Goal: Transaction & Acquisition: Purchase product/service

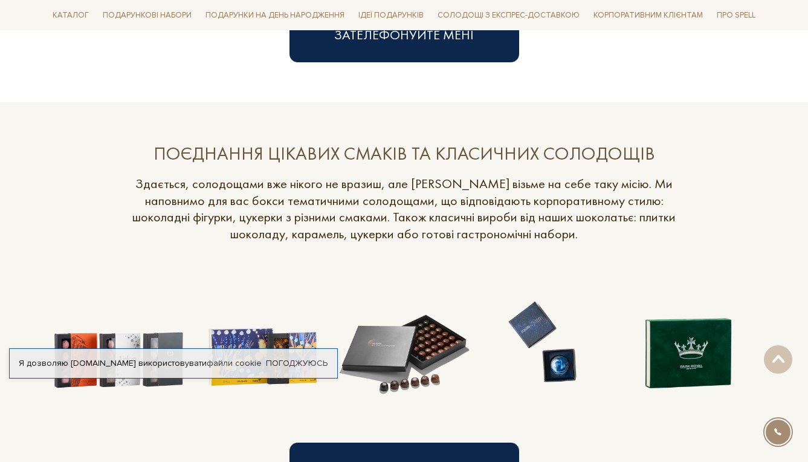
scroll to position [1021, 0]
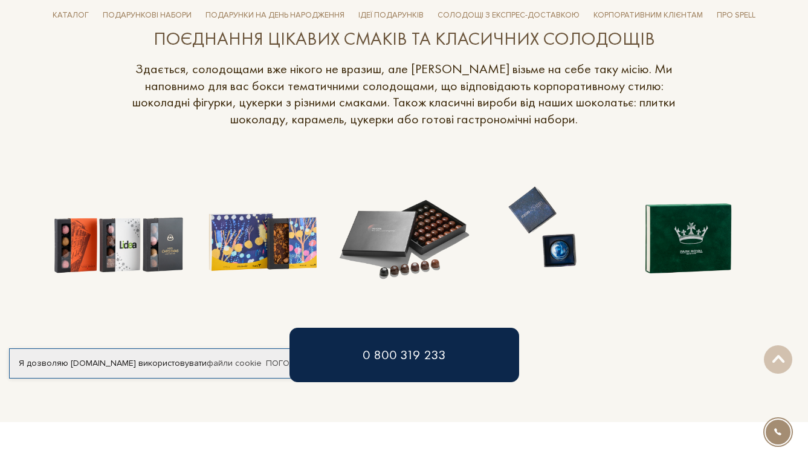
click at [538, 231] on img at bounding box center [547, 227] width 143 height 143
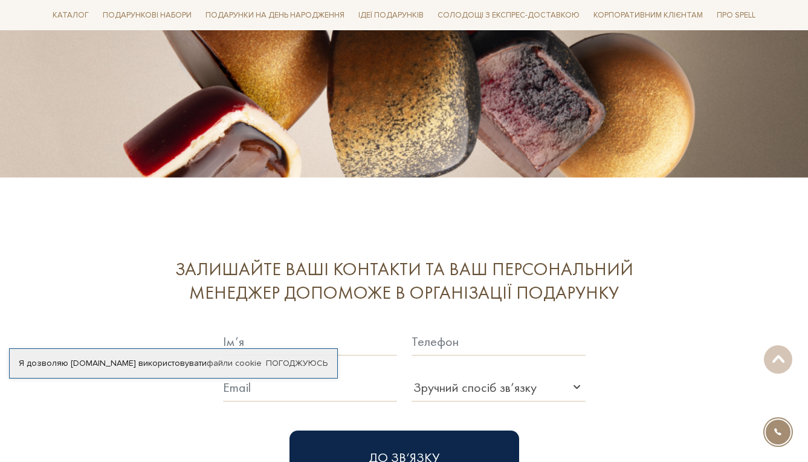
scroll to position [3029, 0]
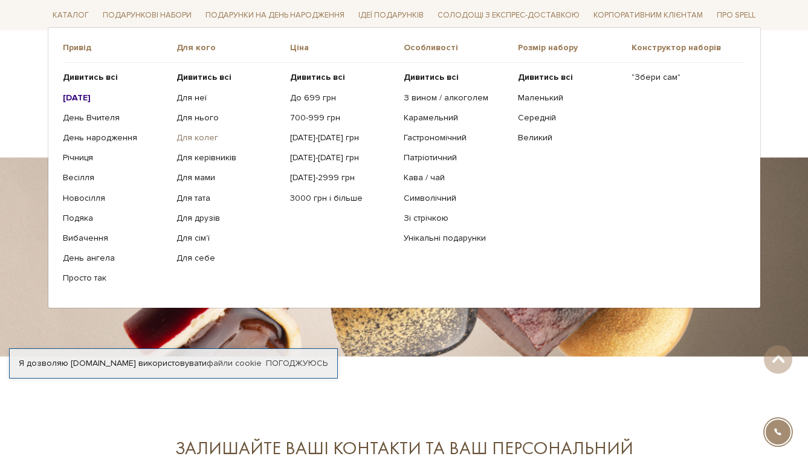
click at [187, 134] on link "Для колег" at bounding box center [228, 137] width 105 height 11
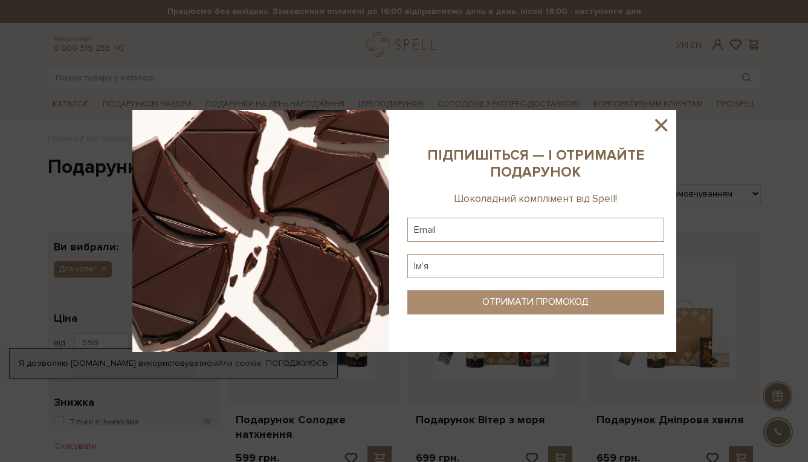
click at [374, 91] on div at bounding box center [404, 231] width 808 height 462
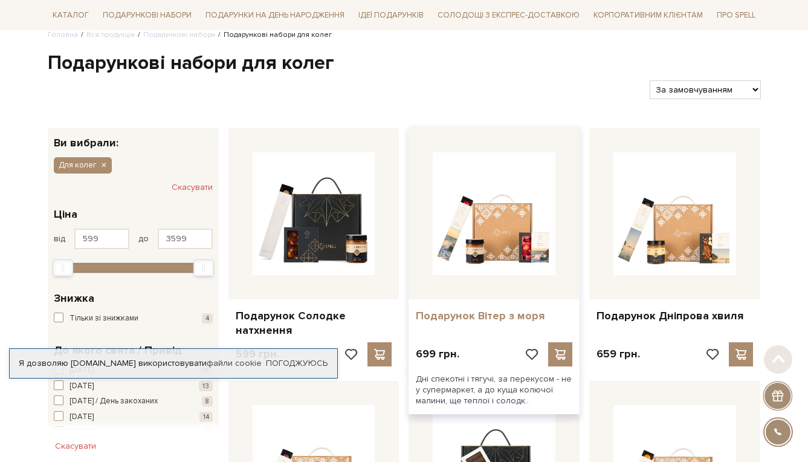
scroll to position [202, 0]
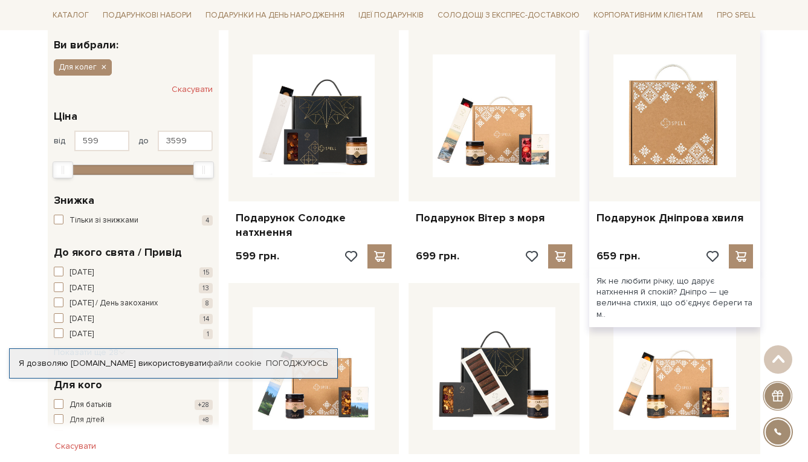
click at [629, 150] on img at bounding box center [674, 115] width 123 height 123
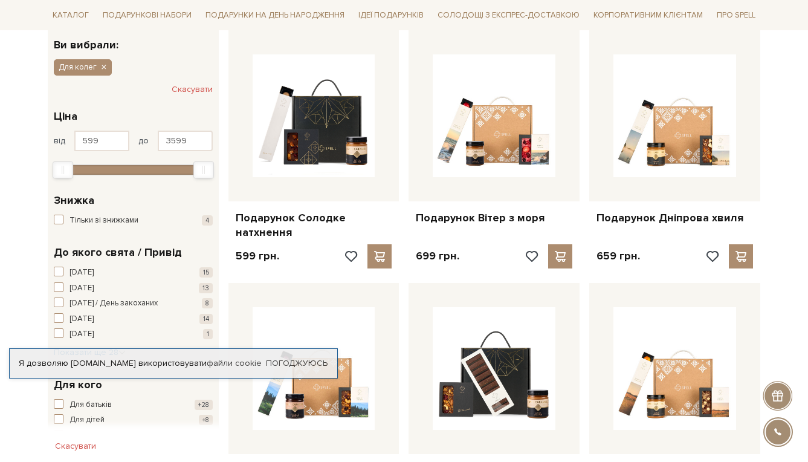
scroll to position [202, 0]
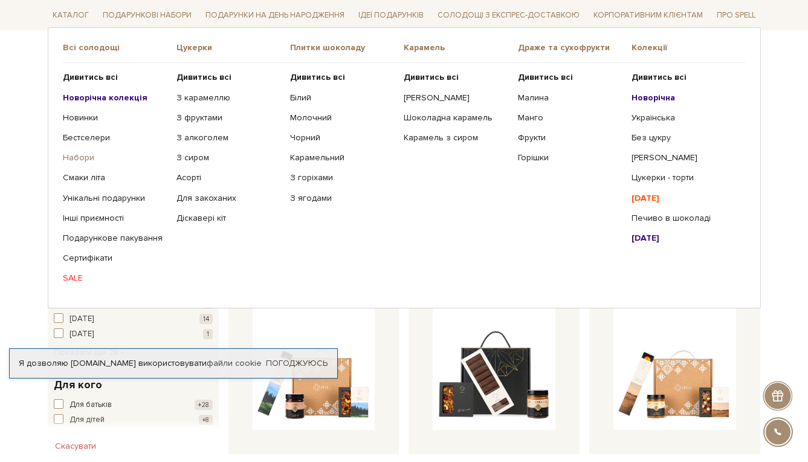
click at [88, 158] on link "Набори" at bounding box center [115, 157] width 105 height 11
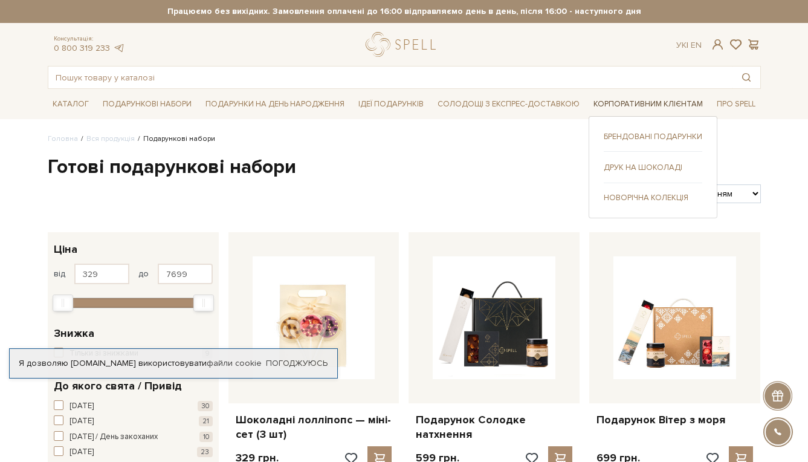
click at [630, 108] on link "Корпоративним клієнтам" at bounding box center [648, 104] width 119 height 19
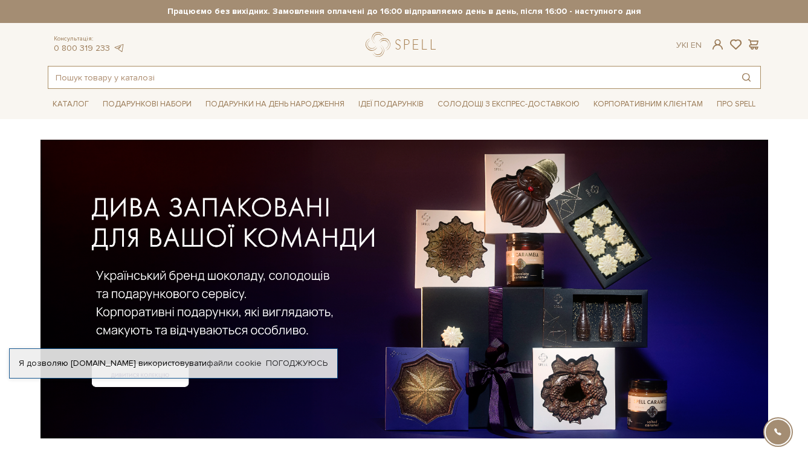
click at [105, 77] on input "text" at bounding box center [390, 77] width 684 height 22
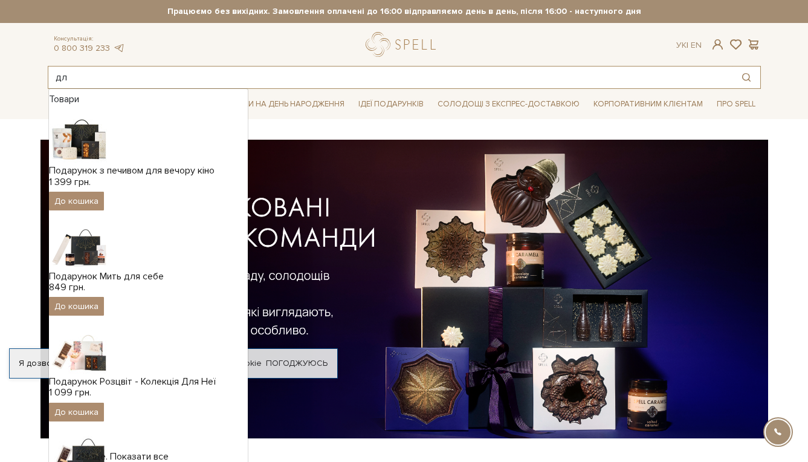
type input "д"
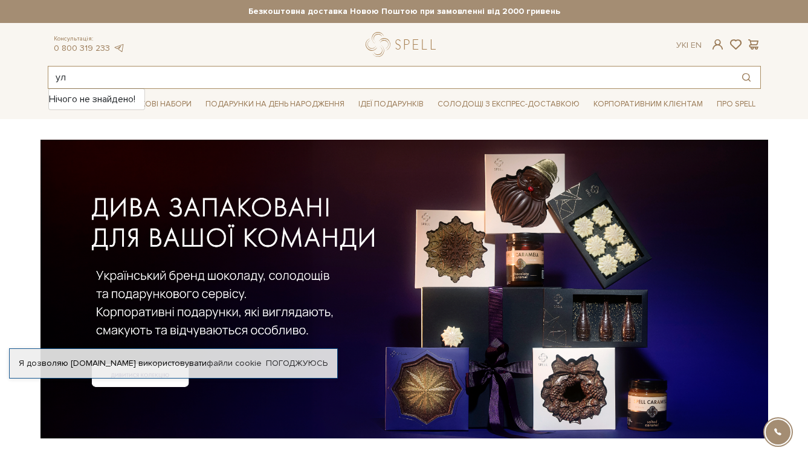
type input "у"
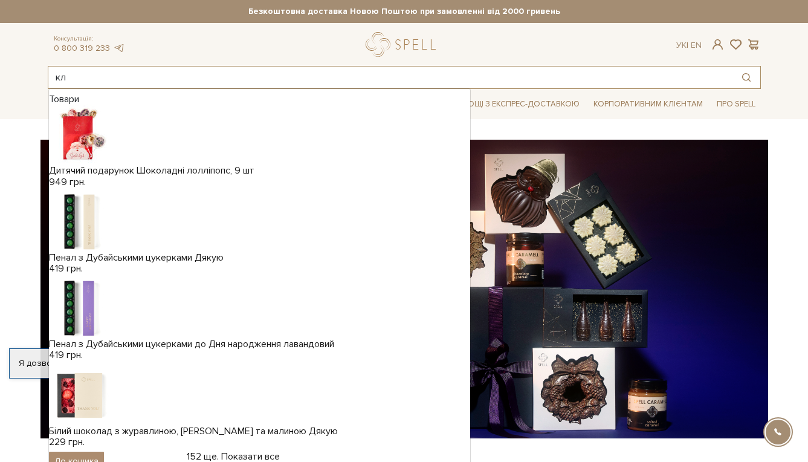
type input "к"
